Goal: Information Seeking & Learning: Learn about a topic

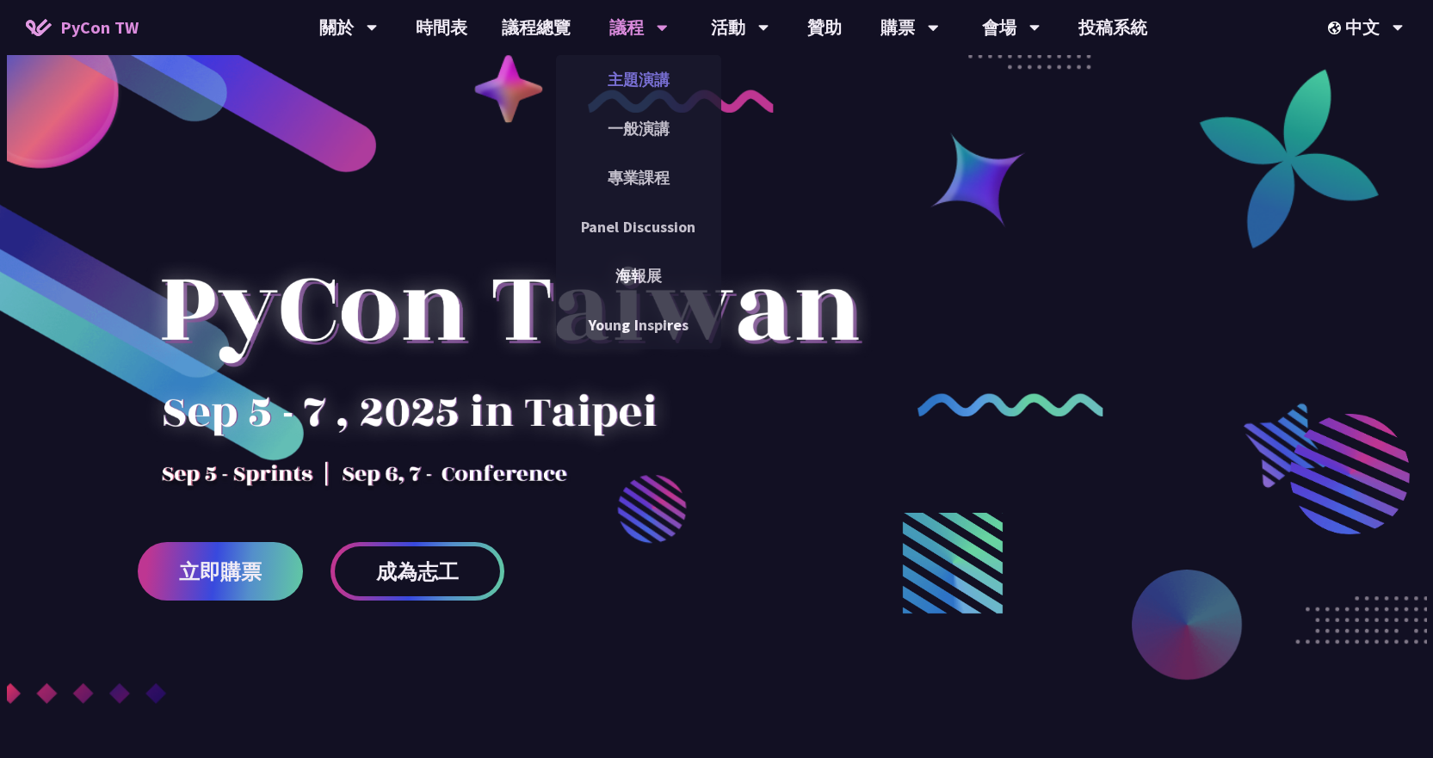
click at [651, 80] on link "主題演講" at bounding box center [638, 79] width 165 height 40
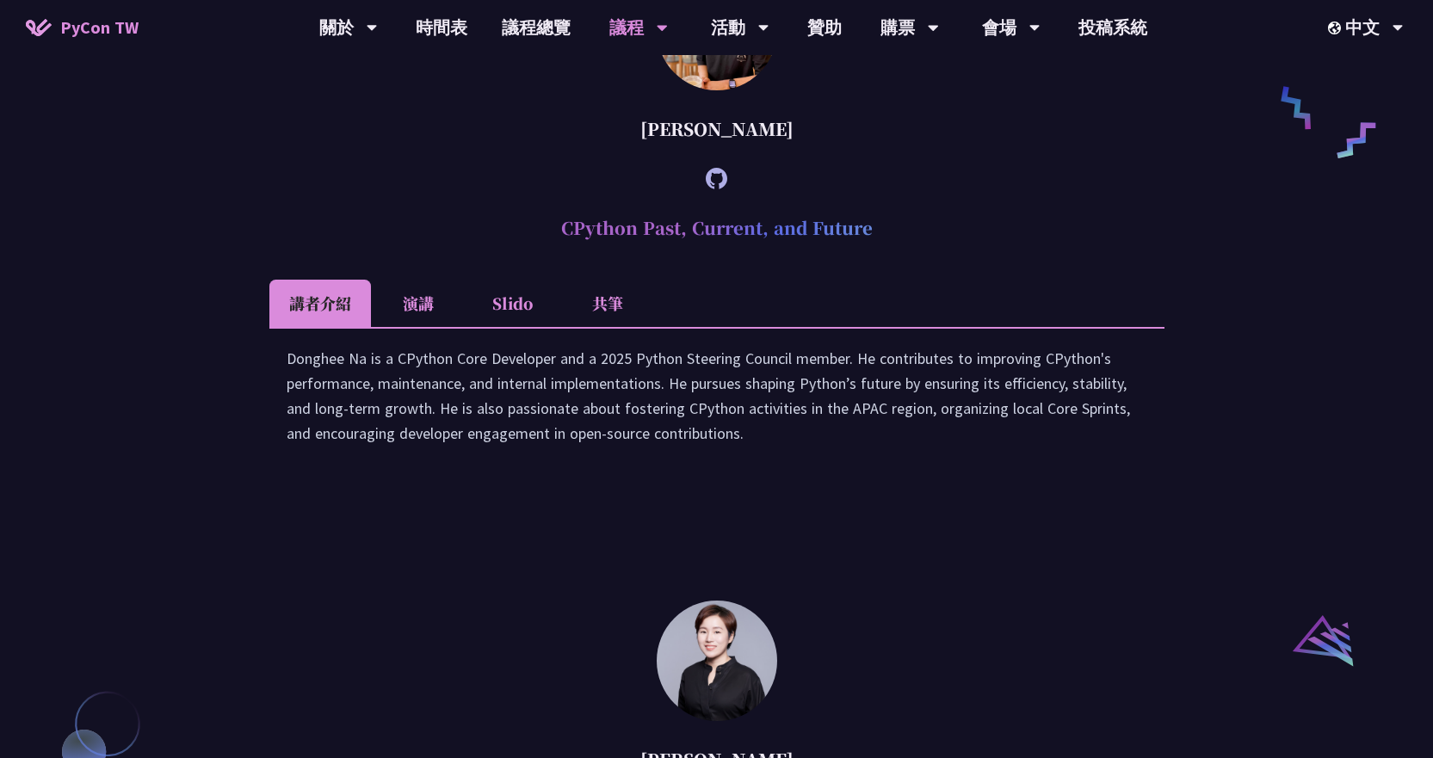
scroll to position [1147, 0]
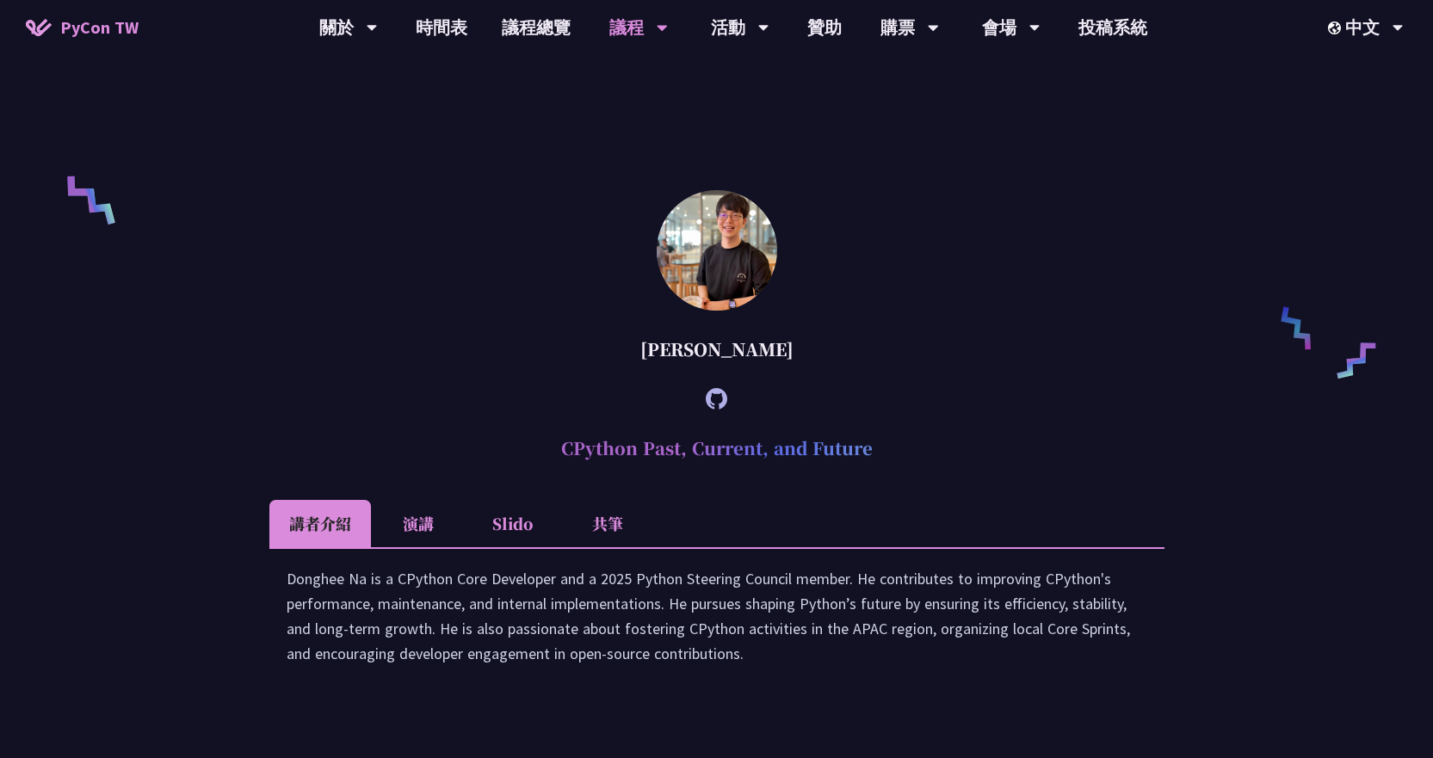
click at [715, 305] on img at bounding box center [716, 250] width 120 height 120
click at [437, 534] on li "演講" at bounding box center [418, 523] width 95 height 47
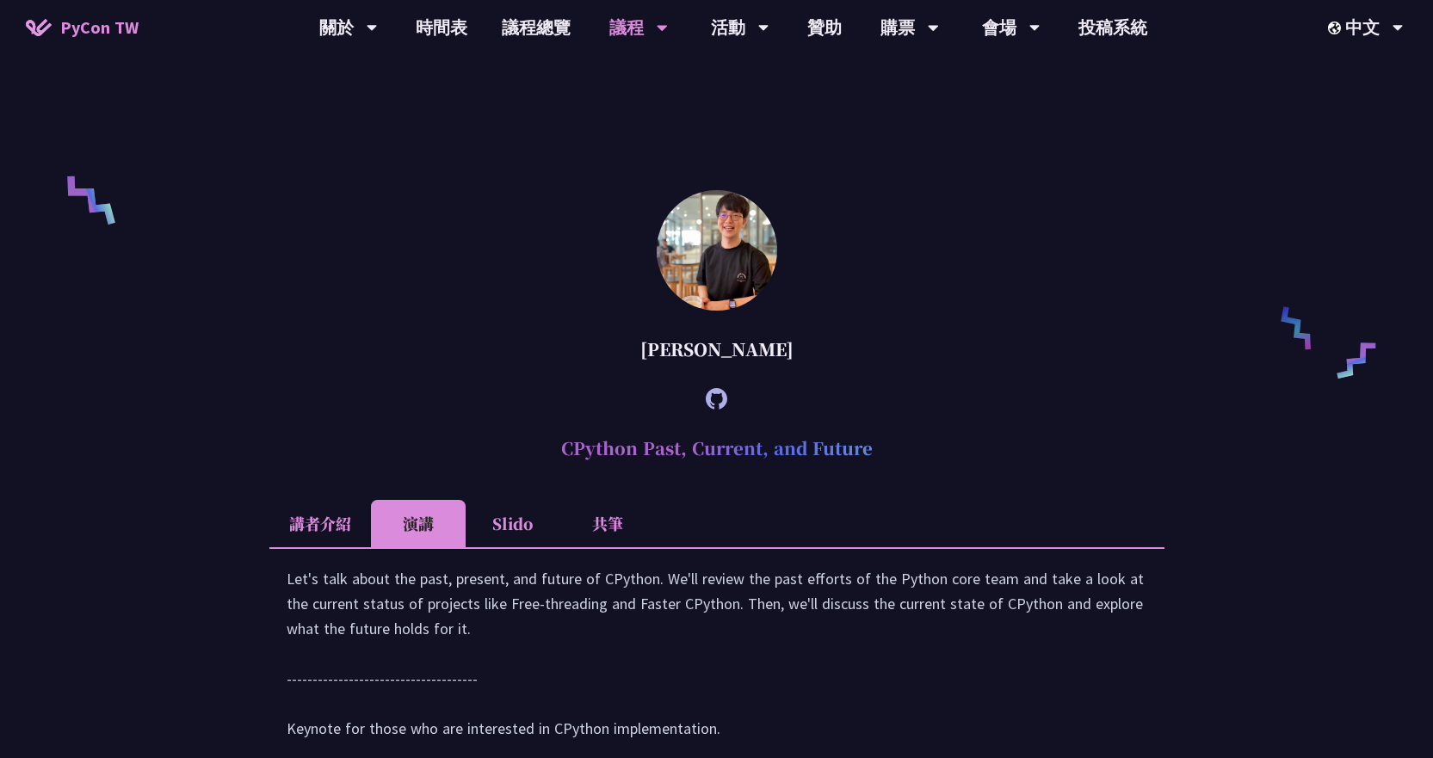
click at [507, 534] on li "Slido" at bounding box center [512, 523] width 95 height 47
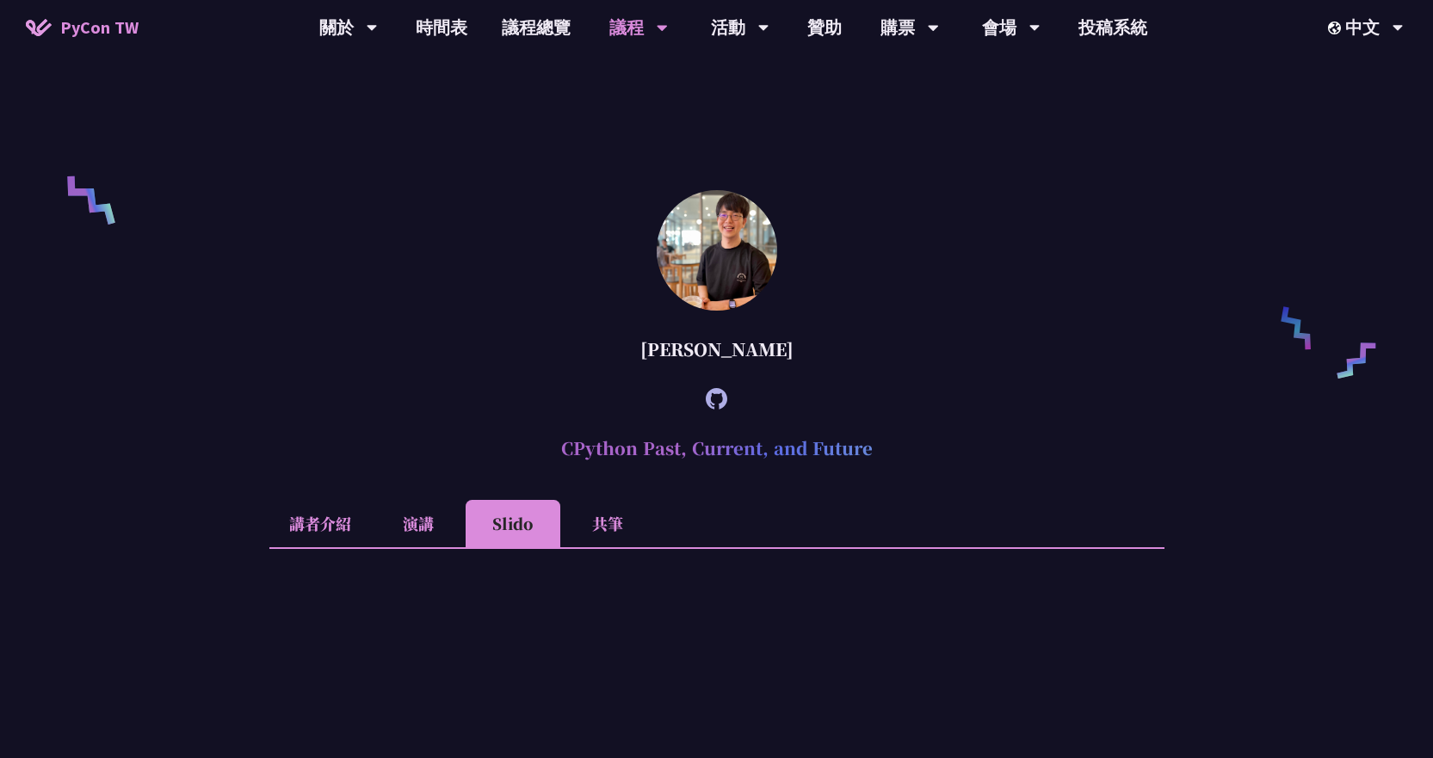
click at [570, 534] on li "共筆" at bounding box center [607, 523] width 95 height 47
click at [481, 534] on li "Slido" at bounding box center [512, 523] width 95 height 47
click at [364, 534] on li "講者介紹" at bounding box center [320, 523] width 102 height 47
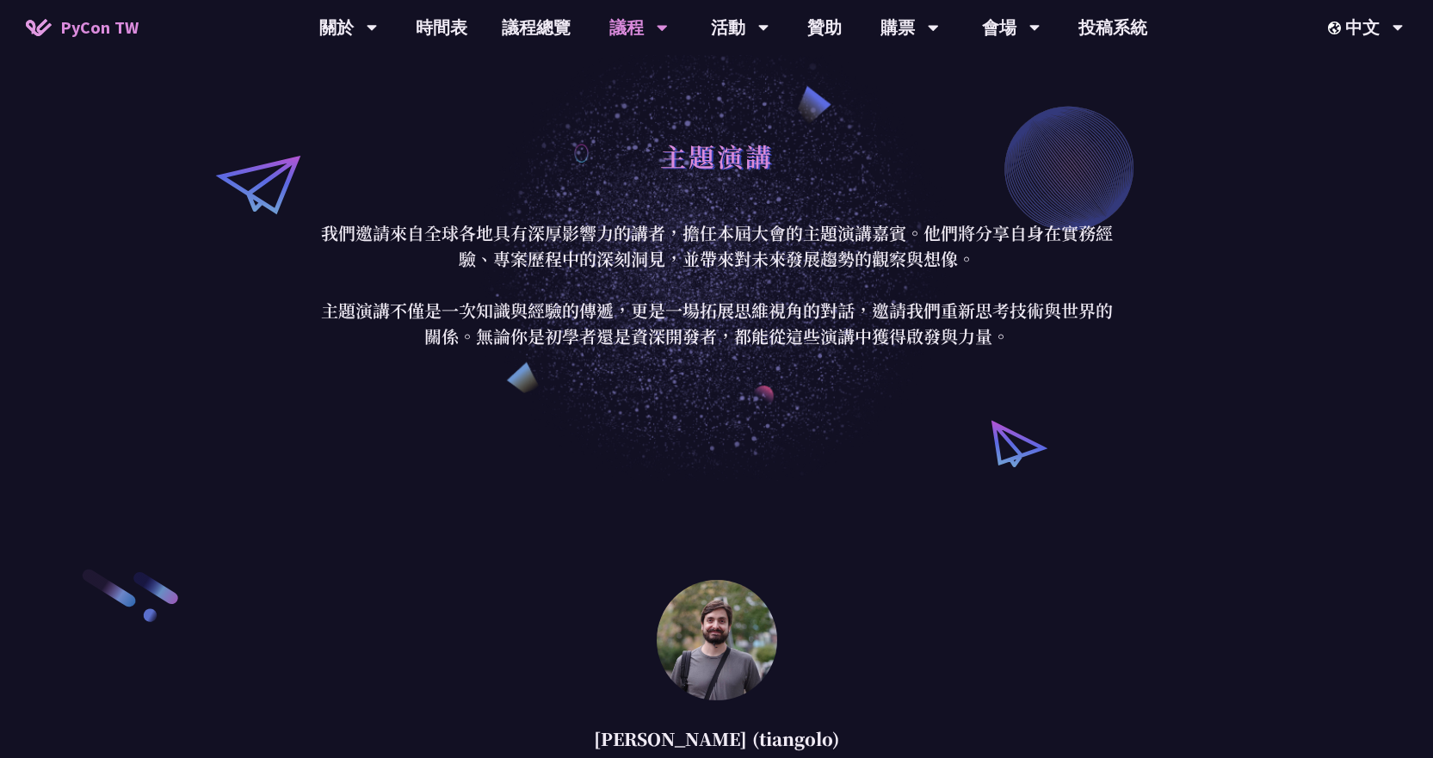
scroll to position [0, 0]
click at [724, 534] on img at bounding box center [716, 642] width 120 height 120
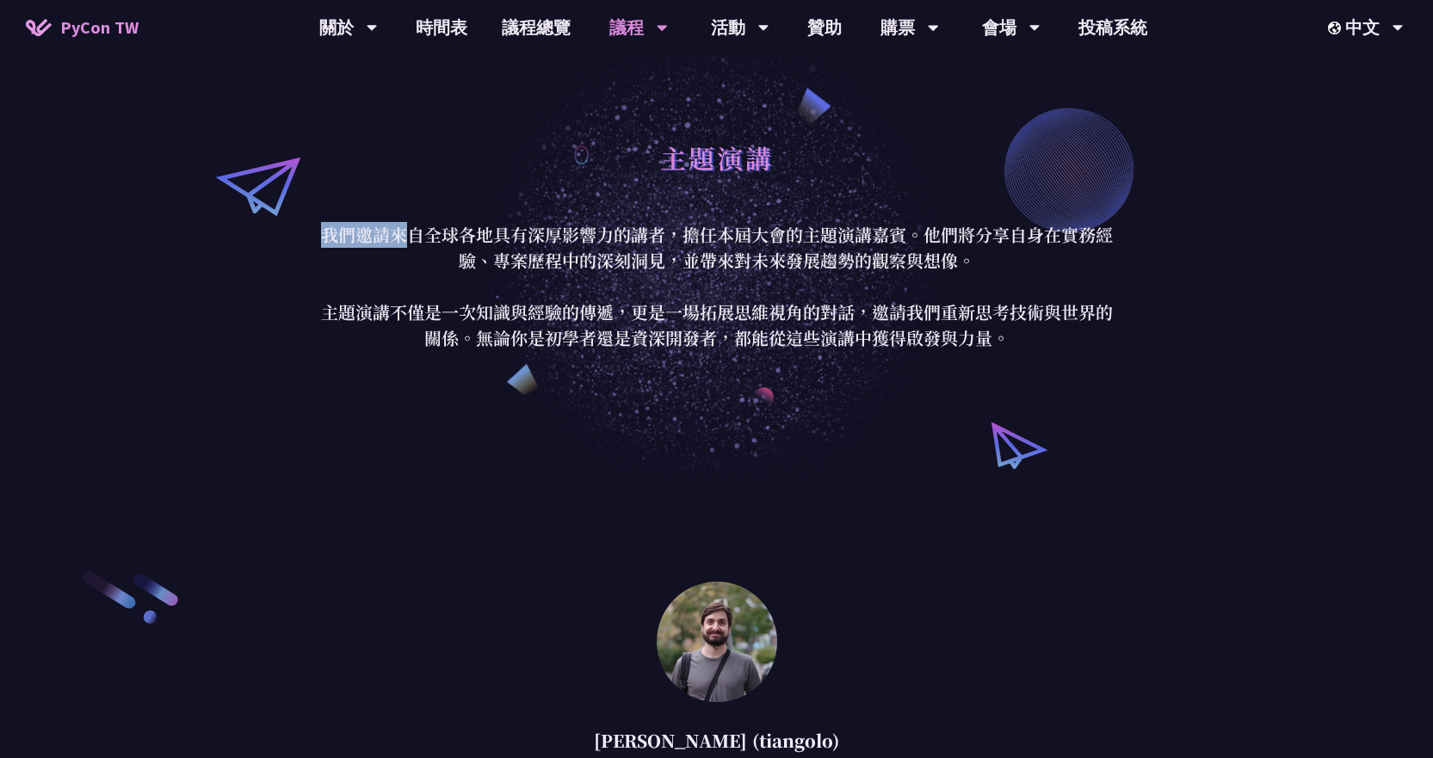
drag, startPoint x: 402, startPoint y: 245, endPoint x: 302, endPoint y: 229, distance: 101.1
click at [302, 229] on div "主題演講 我們邀請來自全球各地具有深厚影響力的講者，擔任本屆大會的主題演講嘉賓。他們將分享自身在實務經驗、專案歷程中的深刻洞見，並帶來對未來發展趨勢的觀察與想…" at bounding box center [716, 241] width 1433 height 483
click at [528, 256] on p "我們邀請來自全球各地具有深厚影響力的講者，擔任本屆大會的主題演講嘉賓。他們將分享自身在實務經驗、專案歷程中的深刻洞見，並帶來對未來發展趨勢的觀察與想像。 主題…" at bounding box center [717, 286] width 800 height 129
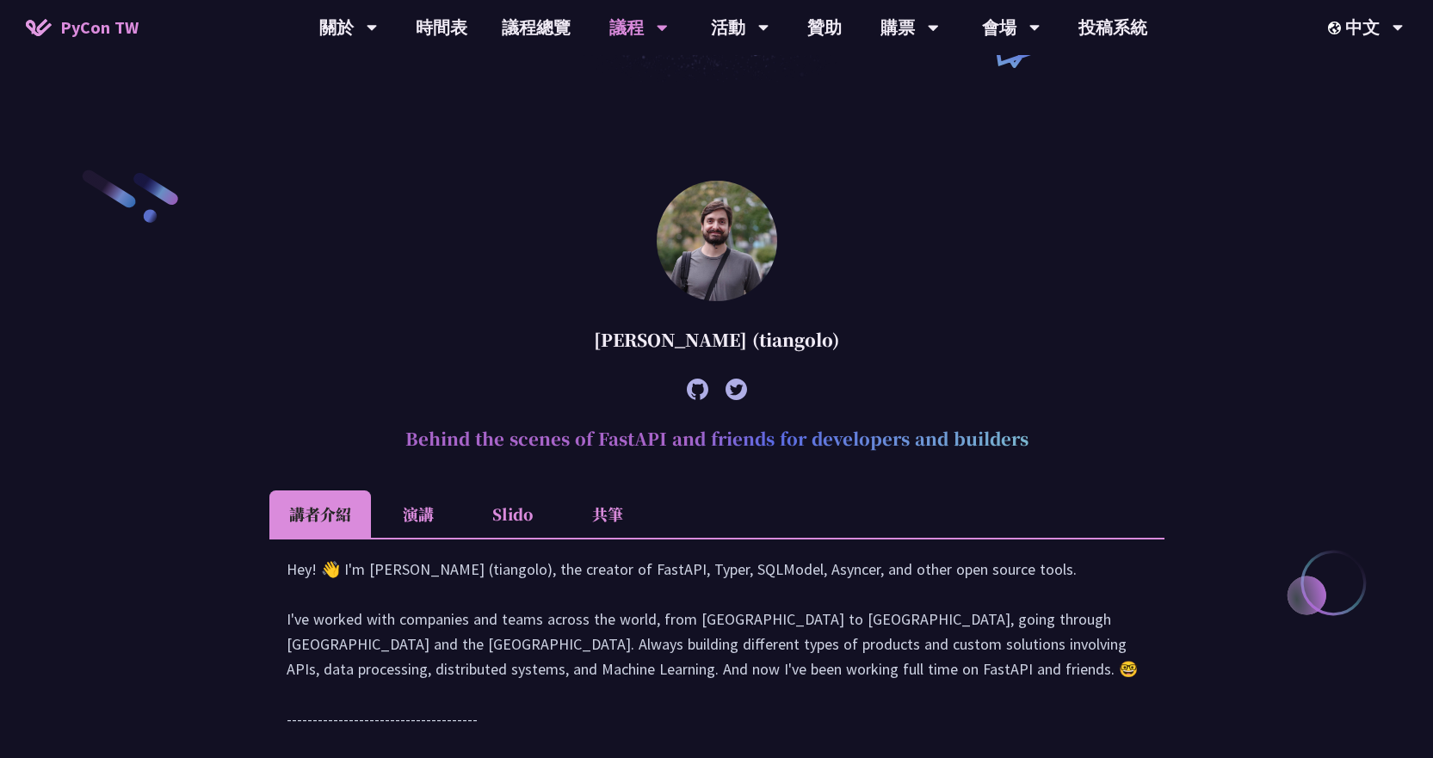
scroll to position [516, 0]
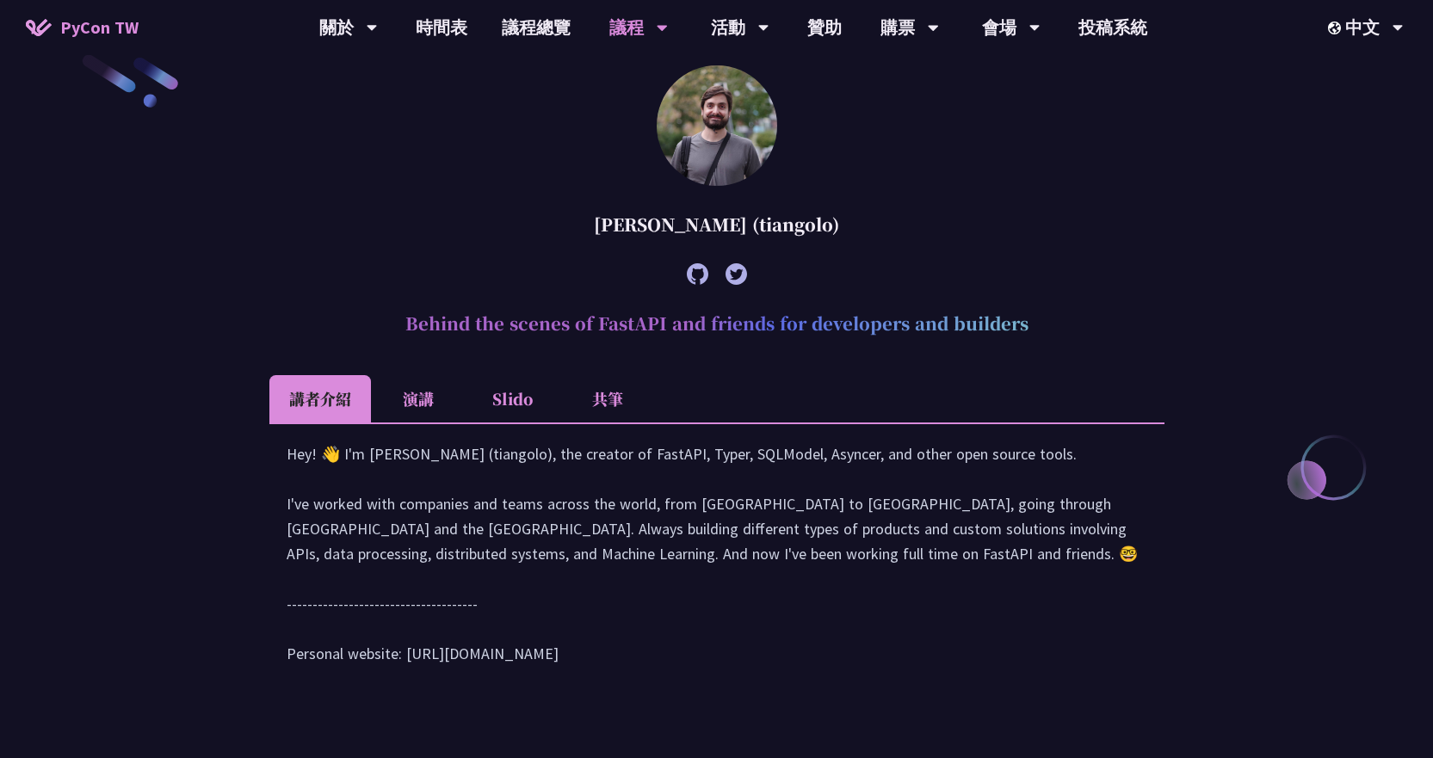
click at [401, 385] on li "演講" at bounding box center [418, 398] width 95 height 47
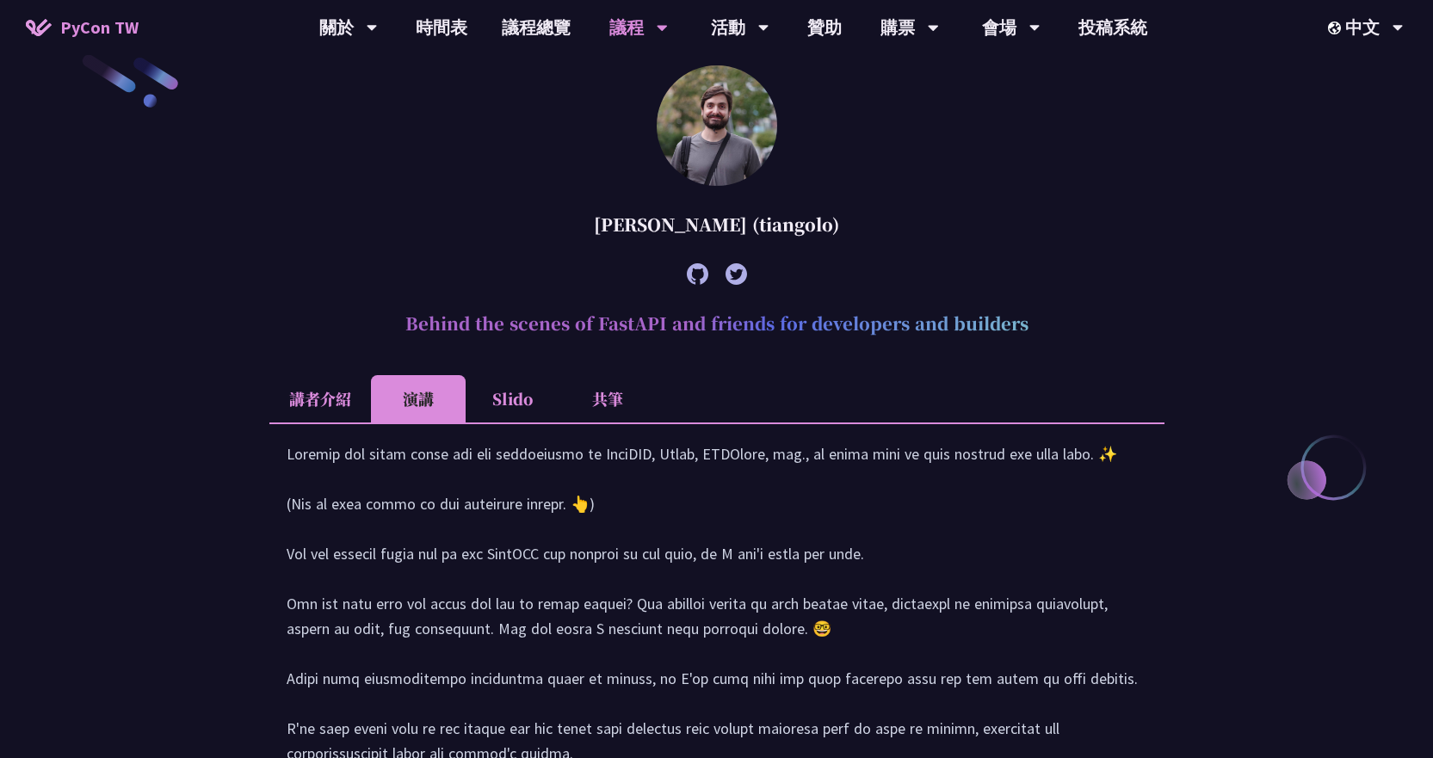
click at [367, 388] on li "講者介紹" at bounding box center [320, 398] width 102 height 47
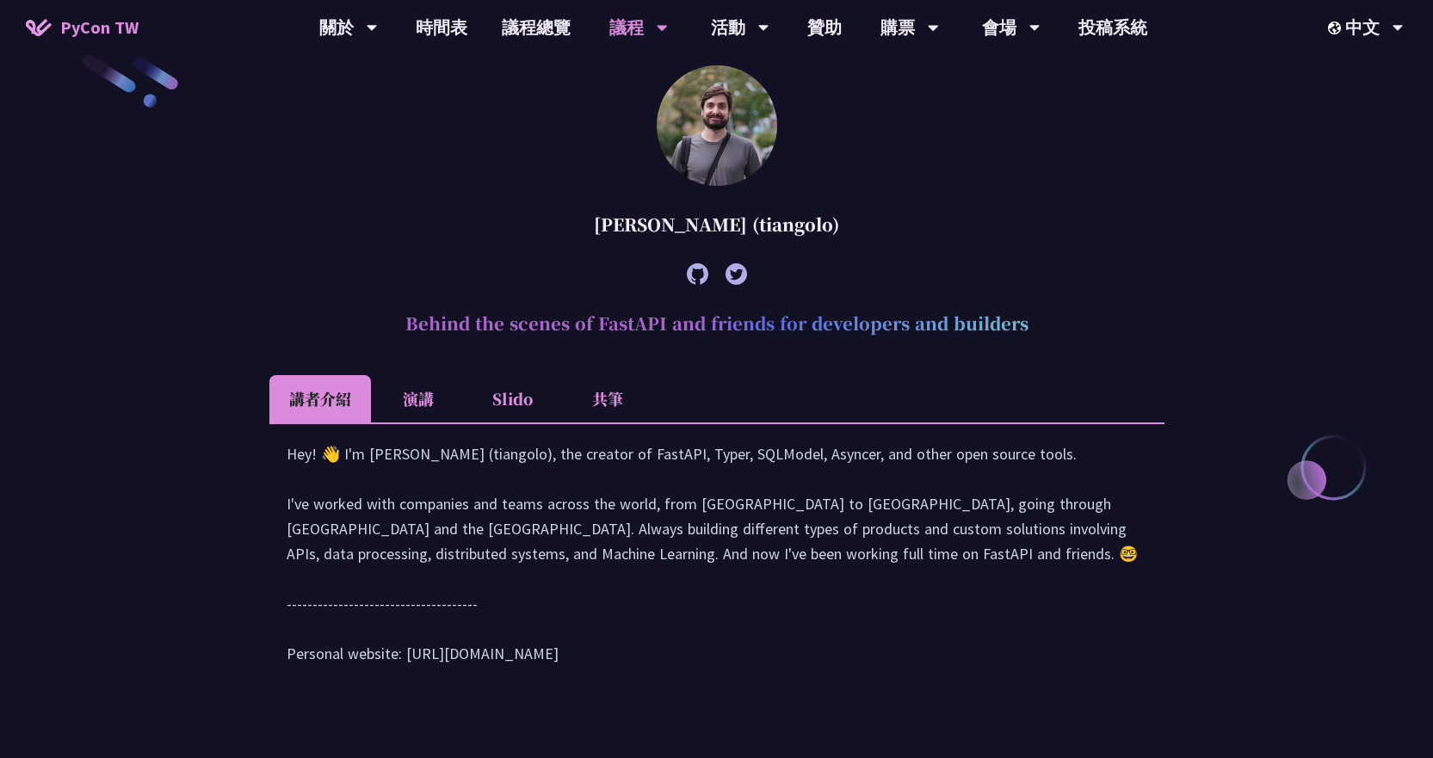
click at [389, 482] on div "Hey! 👋 I'm [PERSON_NAME] (tiangolo), the creator of FastAPI, Typer, SQLModel, A…" at bounding box center [717, 562] width 860 height 242
click at [465, 484] on div "Hey! 👋 I'm [PERSON_NAME] (tiangolo), the creator of FastAPI, Typer, SQLModel, A…" at bounding box center [717, 562] width 860 height 242
click at [515, 410] on li "Slido" at bounding box center [512, 398] width 95 height 47
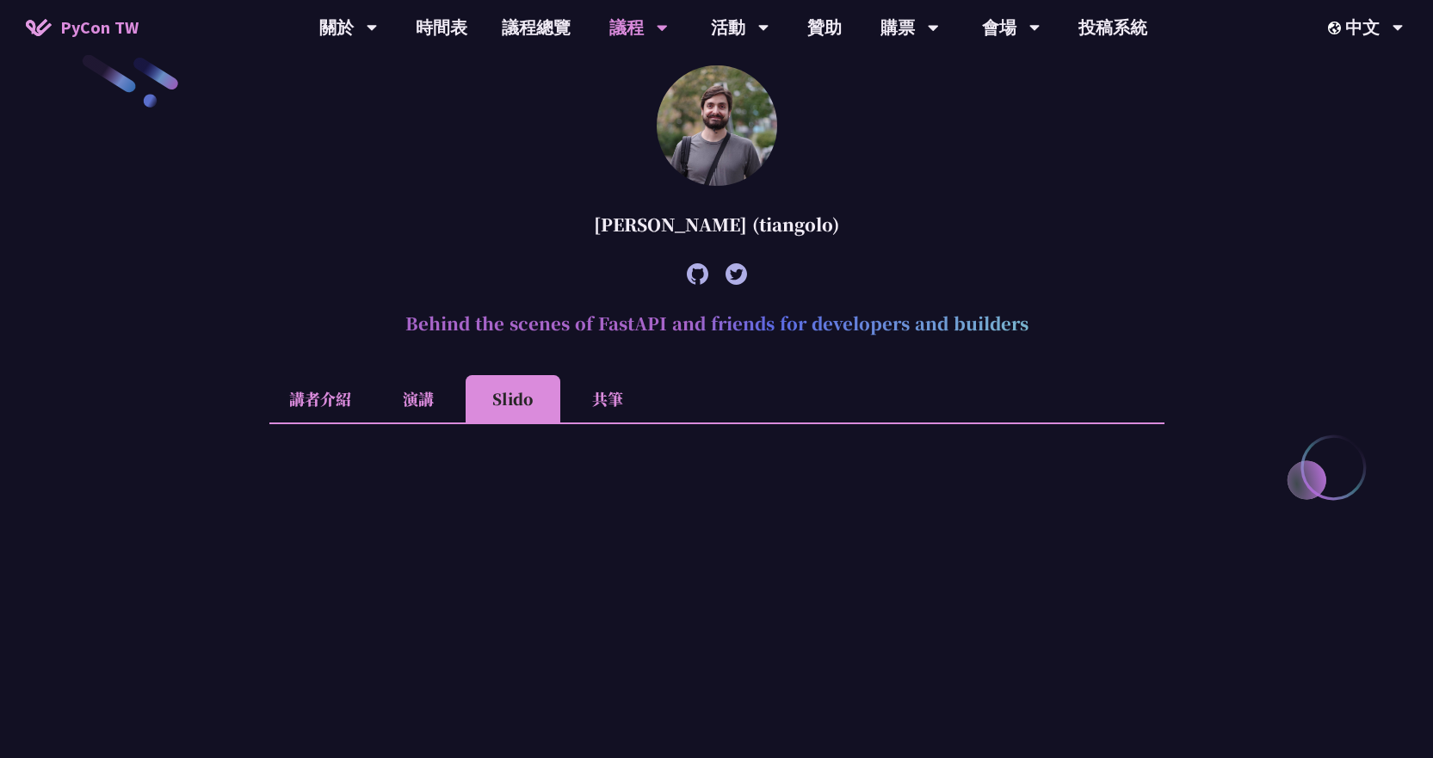
click at [597, 404] on li "共筆" at bounding box center [607, 398] width 95 height 47
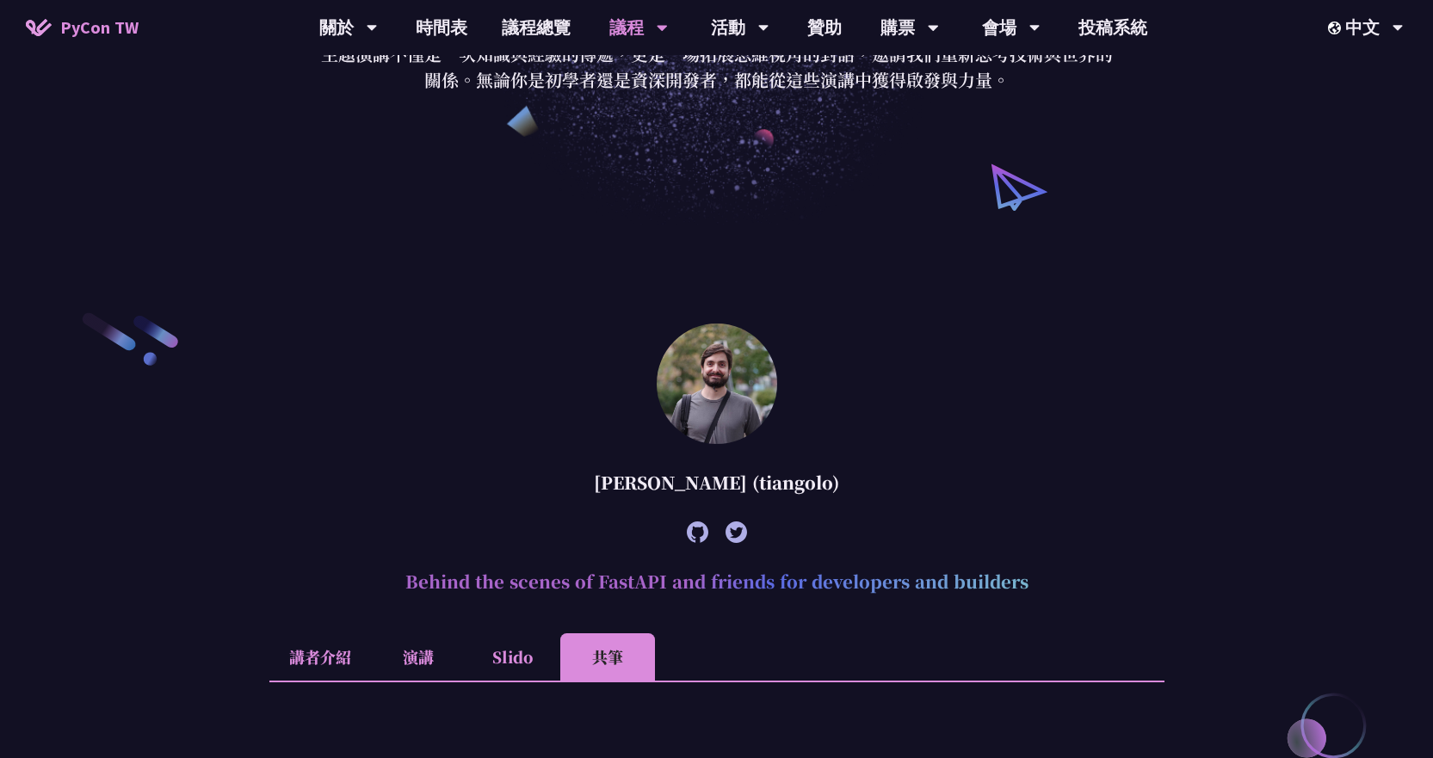
scroll to position [0, 0]
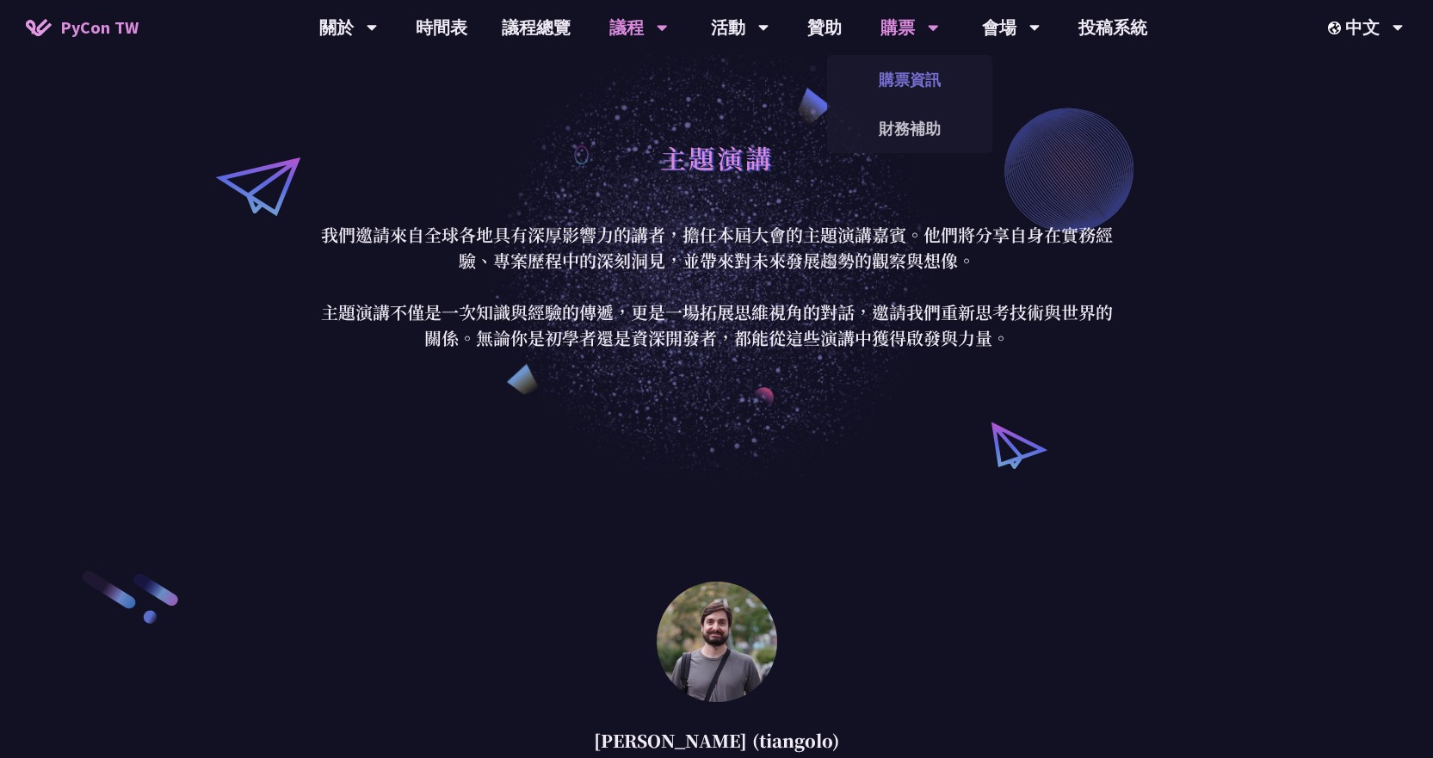
click at [902, 82] on link "購票資訊" at bounding box center [909, 79] width 165 height 40
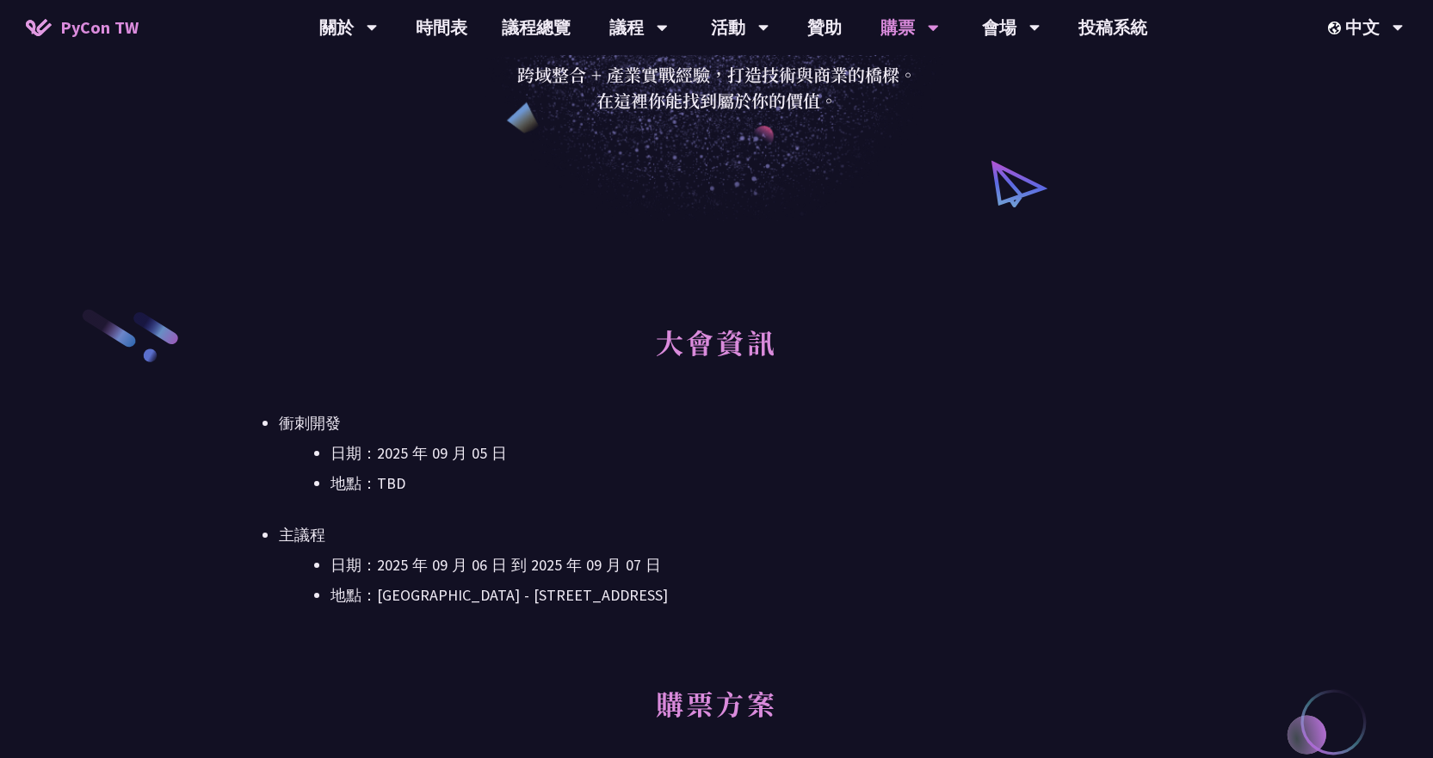
scroll to position [86, 0]
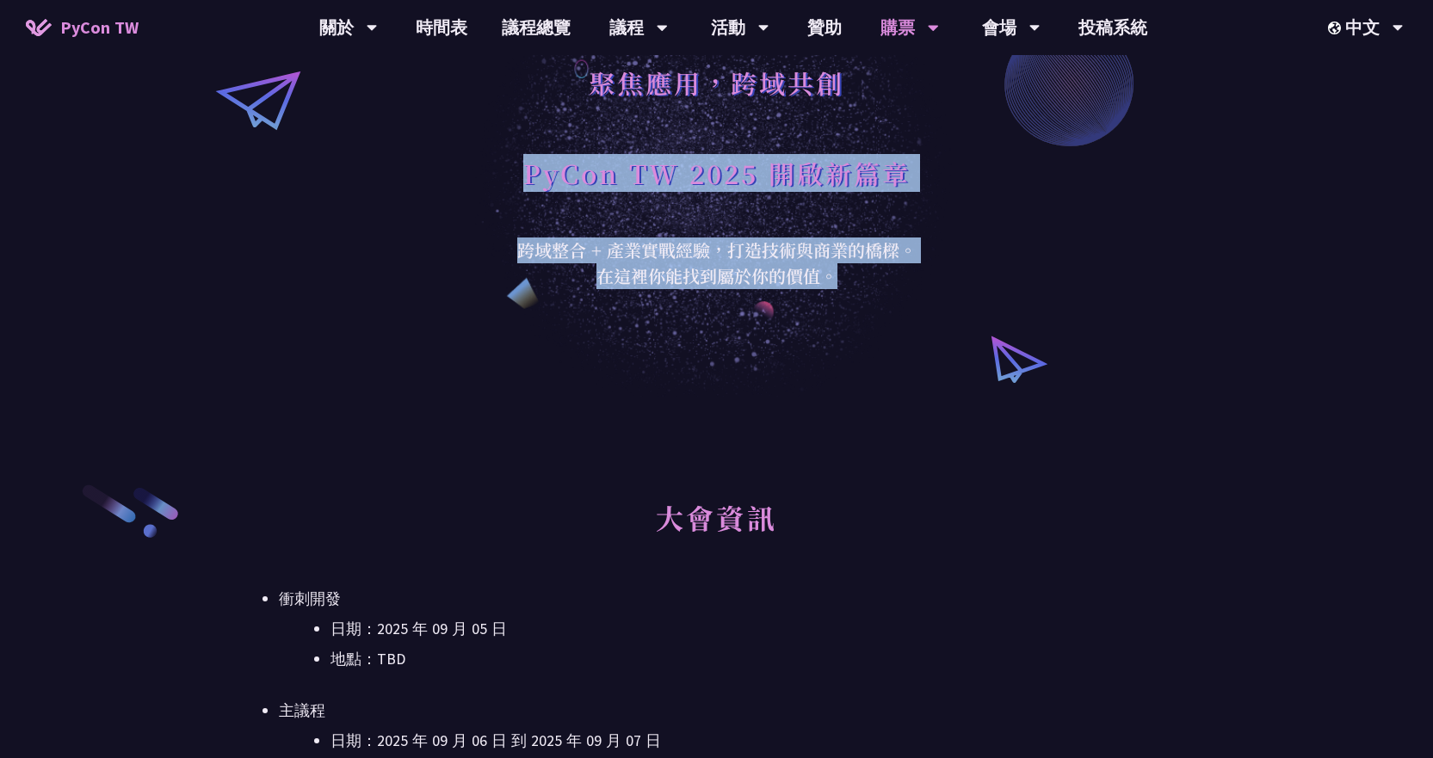
drag, startPoint x: 854, startPoint y: 281, endPoint x: 507, endPoint y: 160, distance: 367.3
click at [507, 160] on div "聚焦應用，跨域共創 PyCon TW 2025 開啟新篇章 跨域整合 + 產業實戰經驗，打造技術與商業的橋樑。 在這裡你能找到屬於你的價值。" at bounding box center [717, 155] width 422 height 267
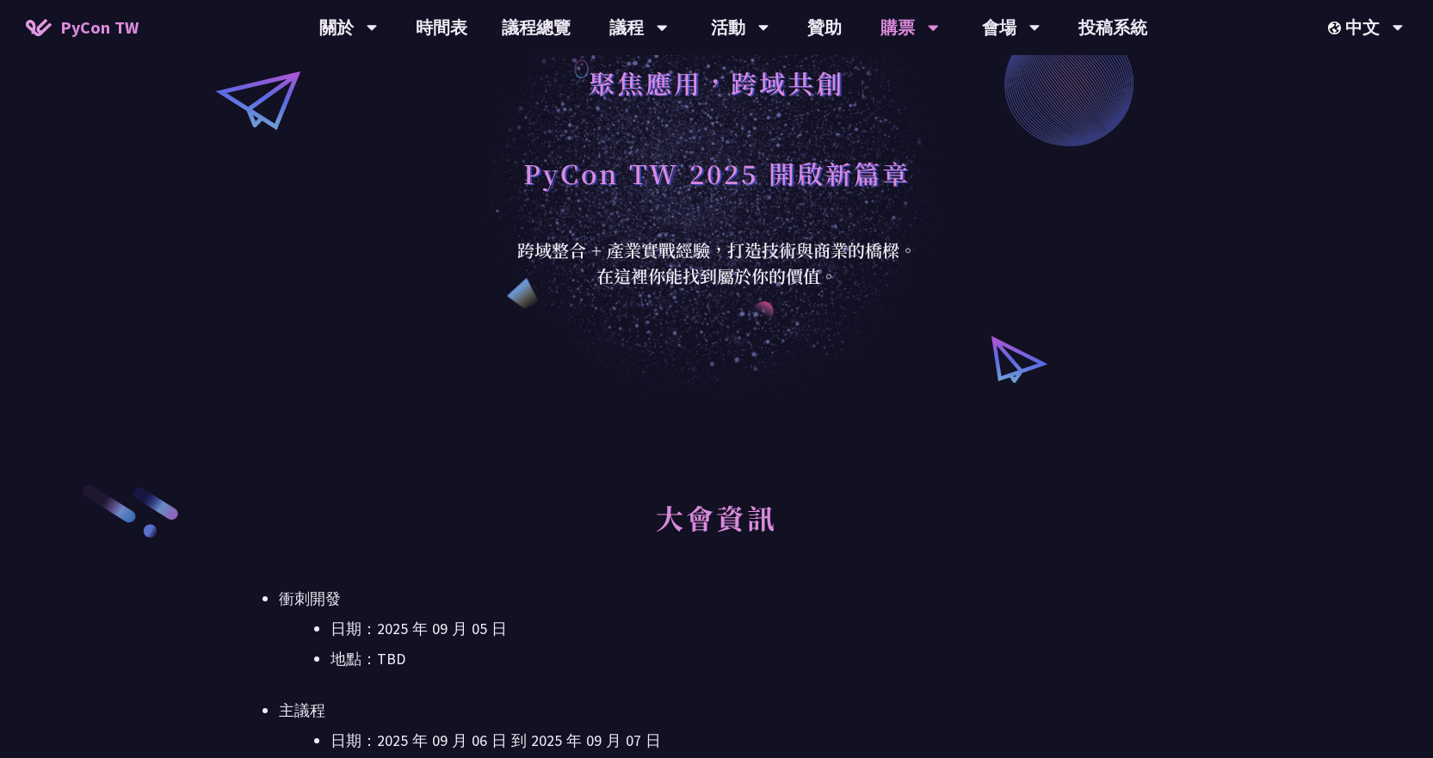
click at [706, 133] on div "聚焦應用，跨域共創" at bounding box center [716, 102] width 387 height 90
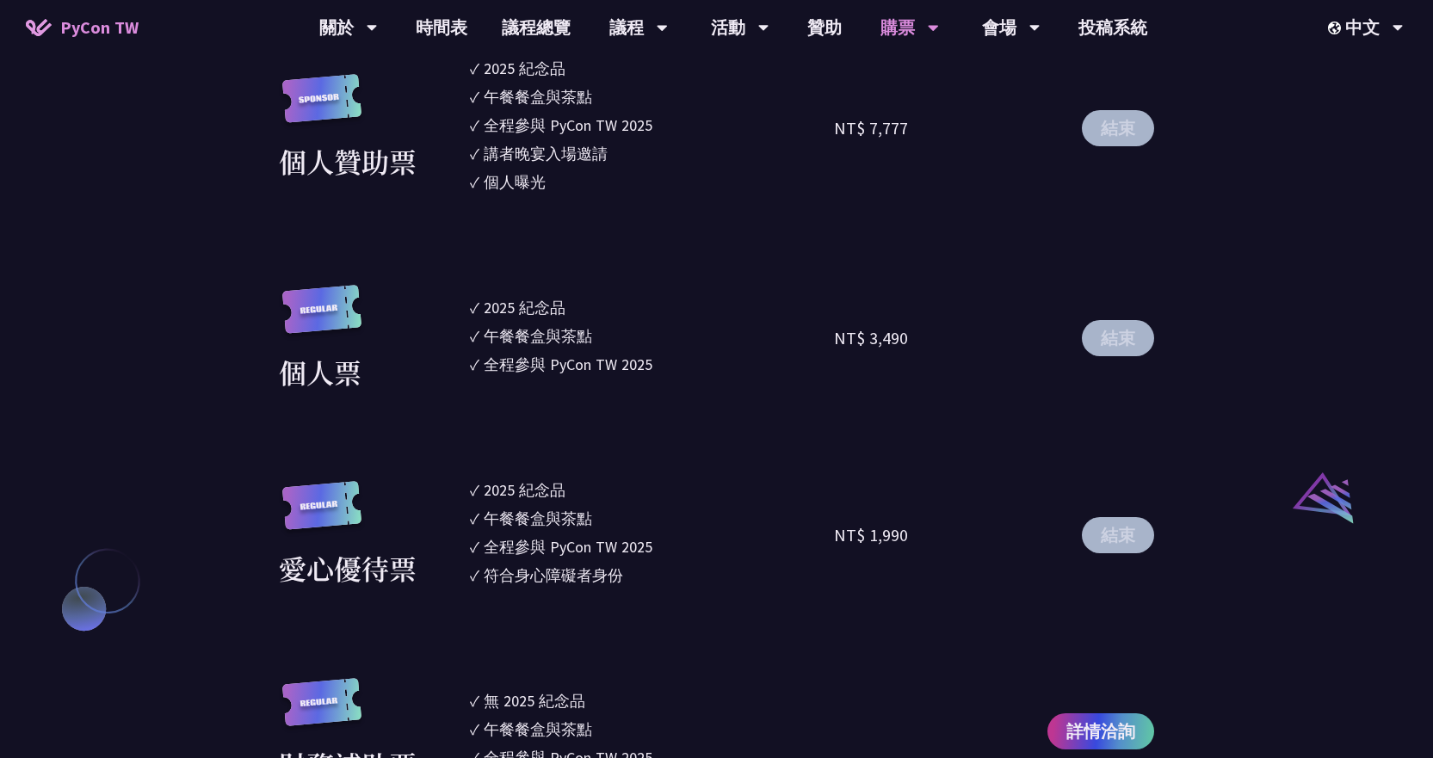
scroll to position [1549, 0]
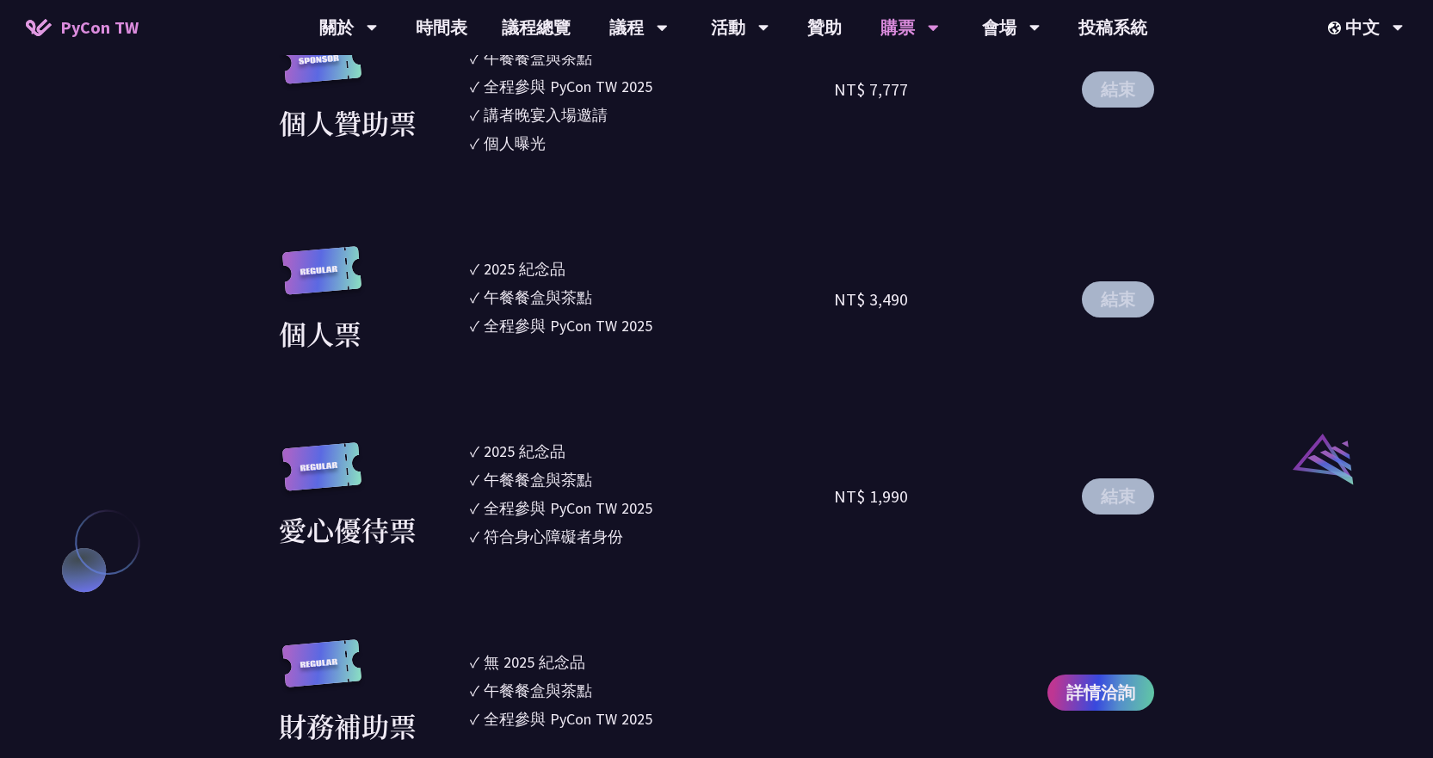
click at [345, 505] on img at bounding box center [322, 475] width 86 height 66
click at [940, 496] on button "結束" at bounding box center [1118, 496] width 72 height 36
click at [940, 306] on button "結束" at bounding box center [1118, 299] width 72 height 36
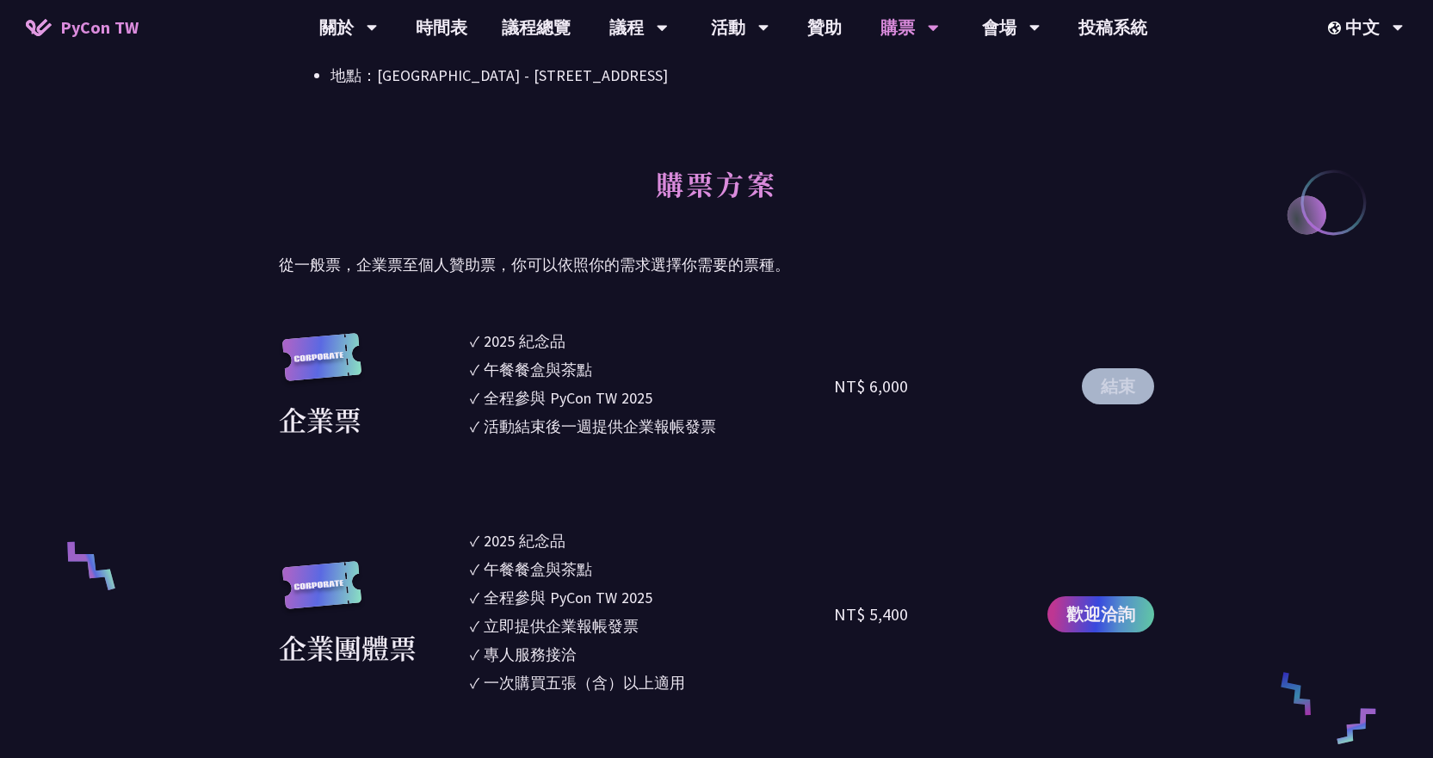
scroll to position [774, 0]
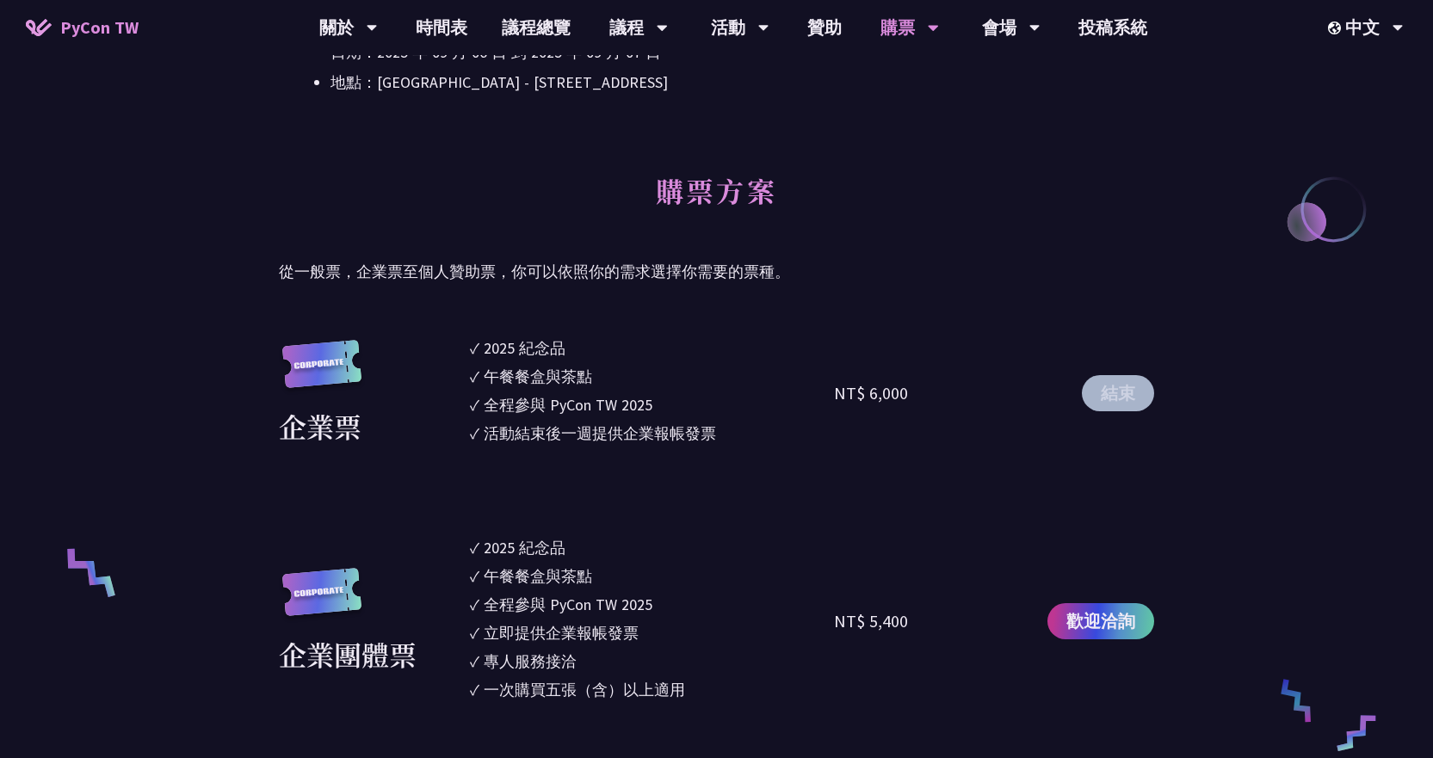
click at [940, 411] on div "結束" at bounding box center [1085, 393] width 138 height 114
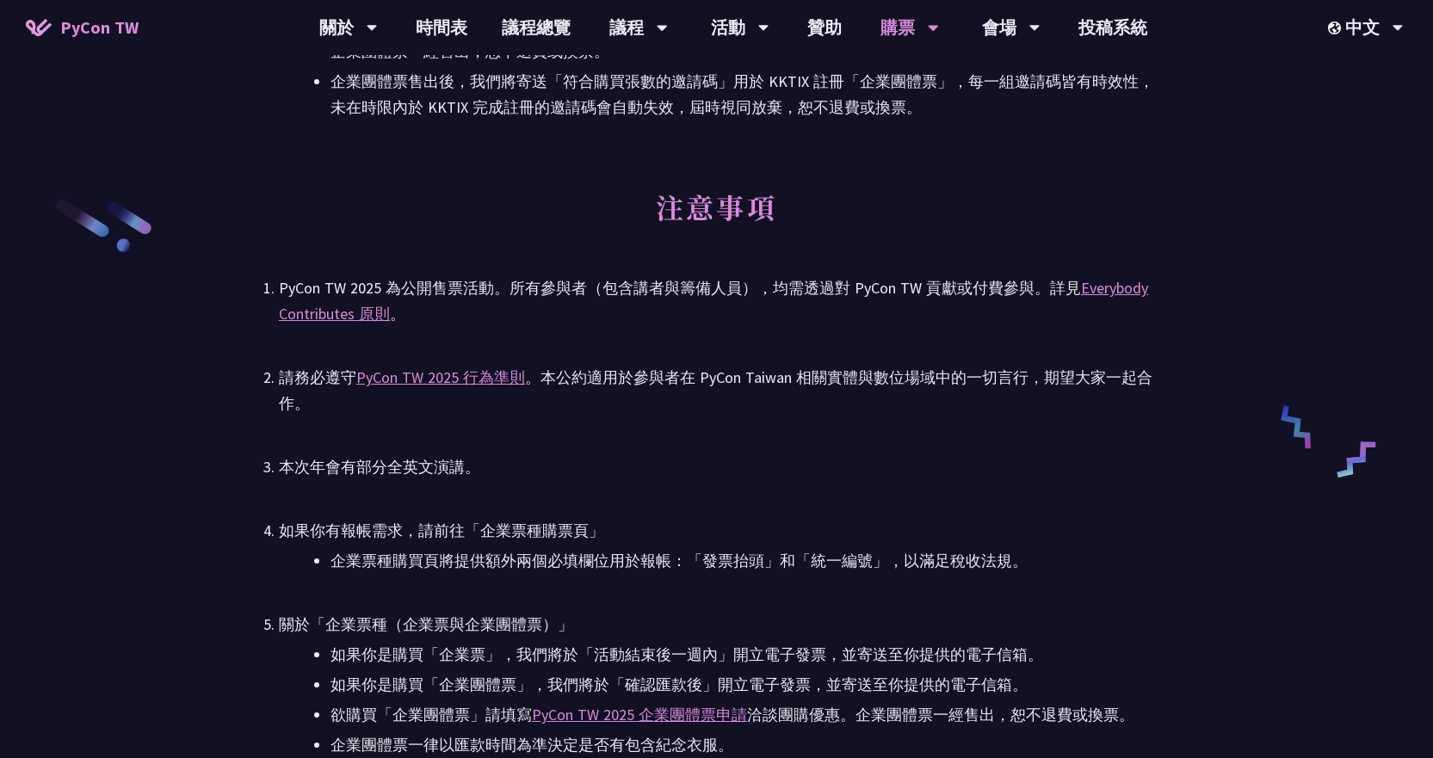
scroll to position [2581, 0]
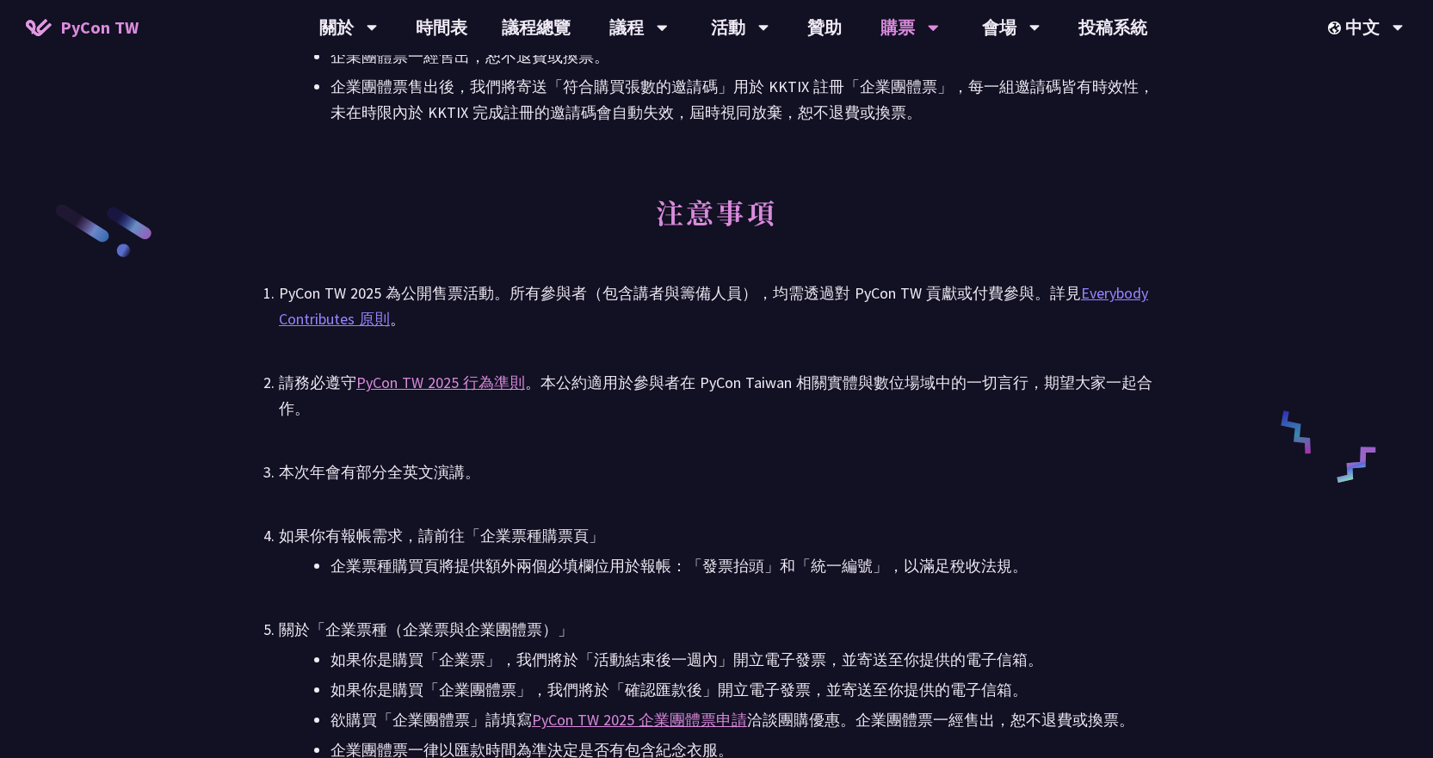
click at [940, 296] on link "Everybody Contributes 原則" at bounding box center [713, 306] width 869 height 46
